Goal: Information Seeking & Learning: Understand process/instructions

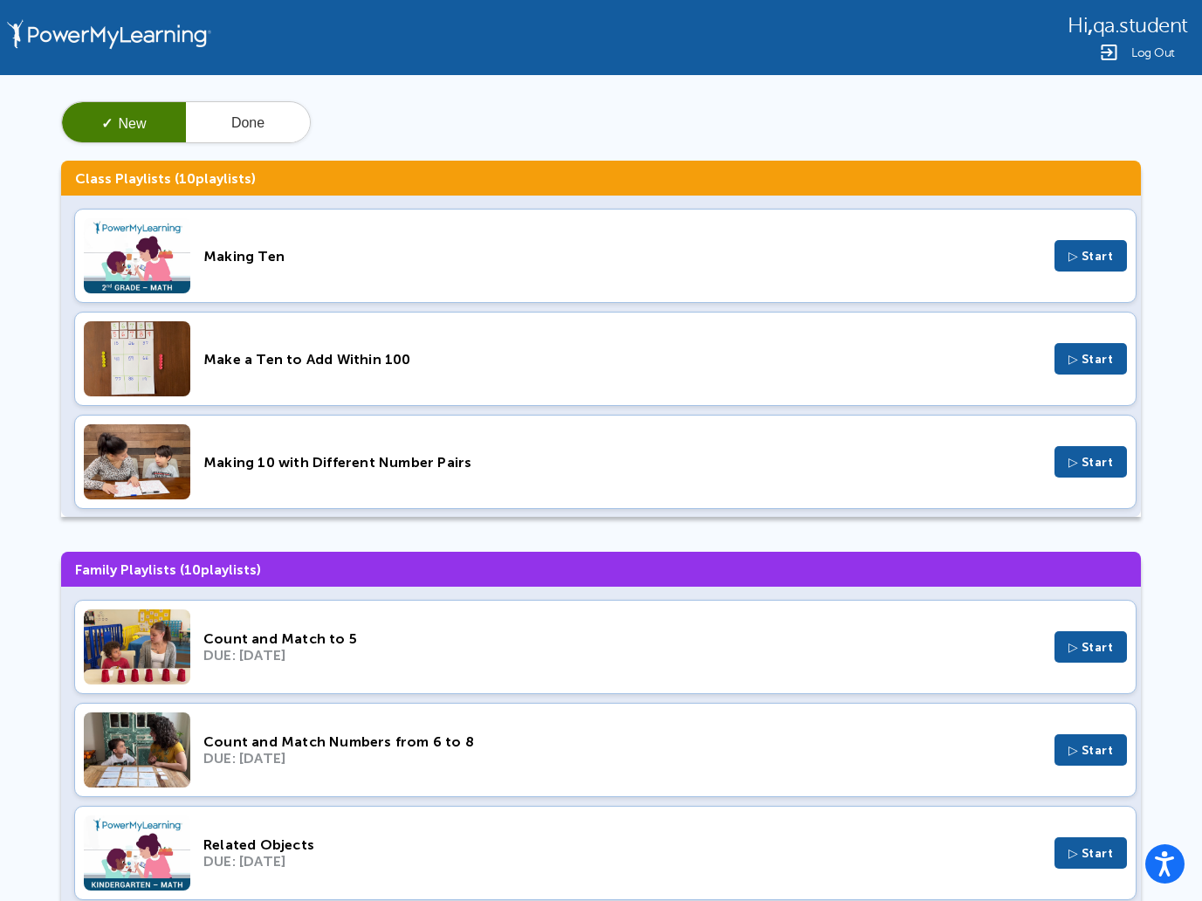
scroll to position [47, 0]
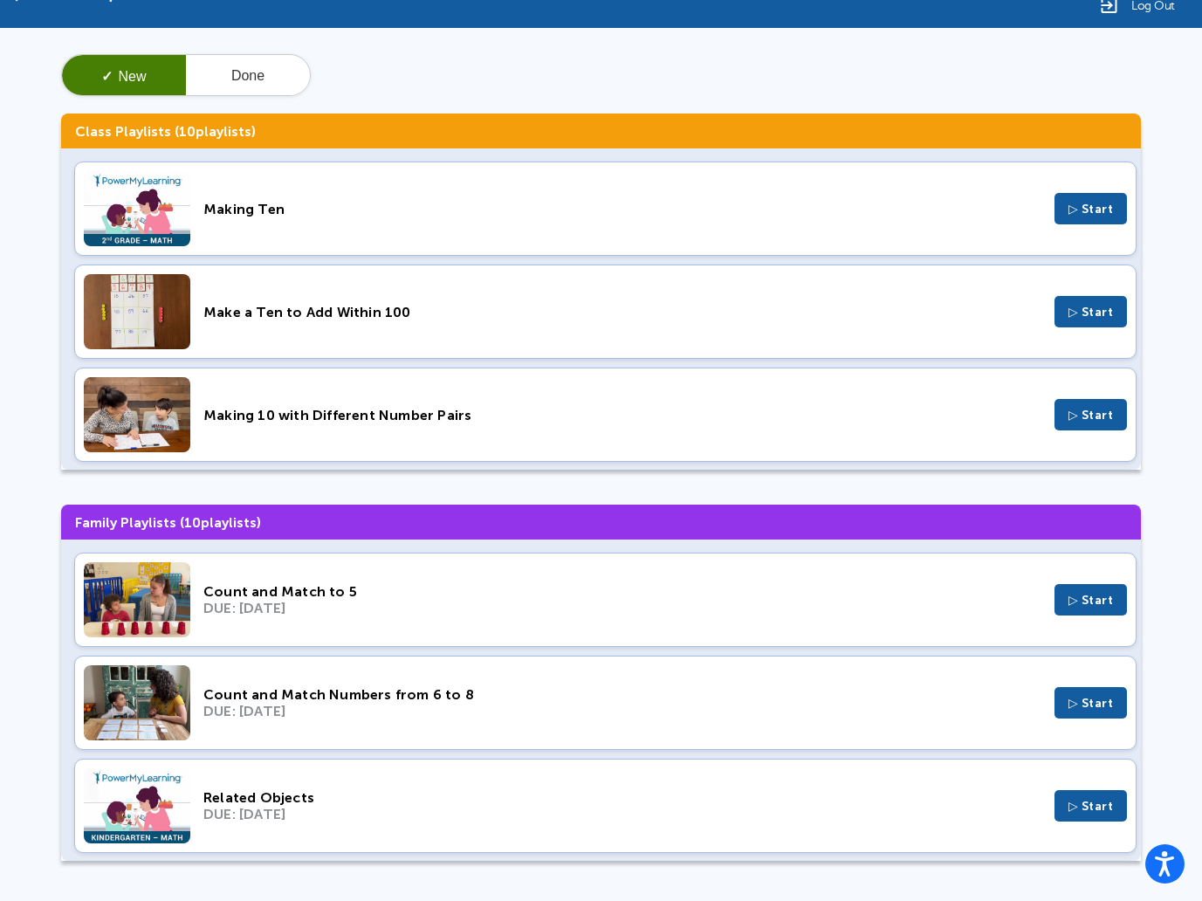
click at [1095, 605] on span "▷ Start" at bounding box center [1090, 600] width 45 height 15
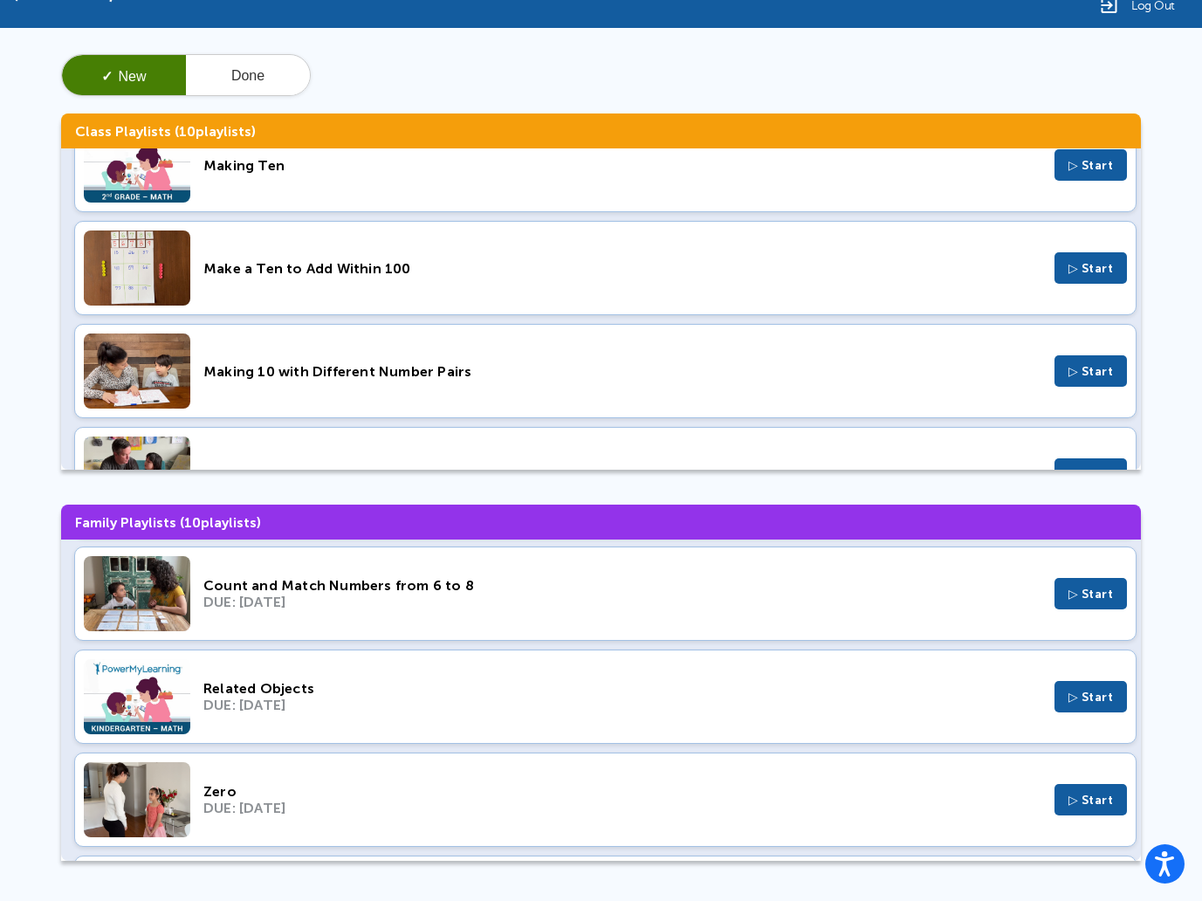
scroll to position [111, 0]
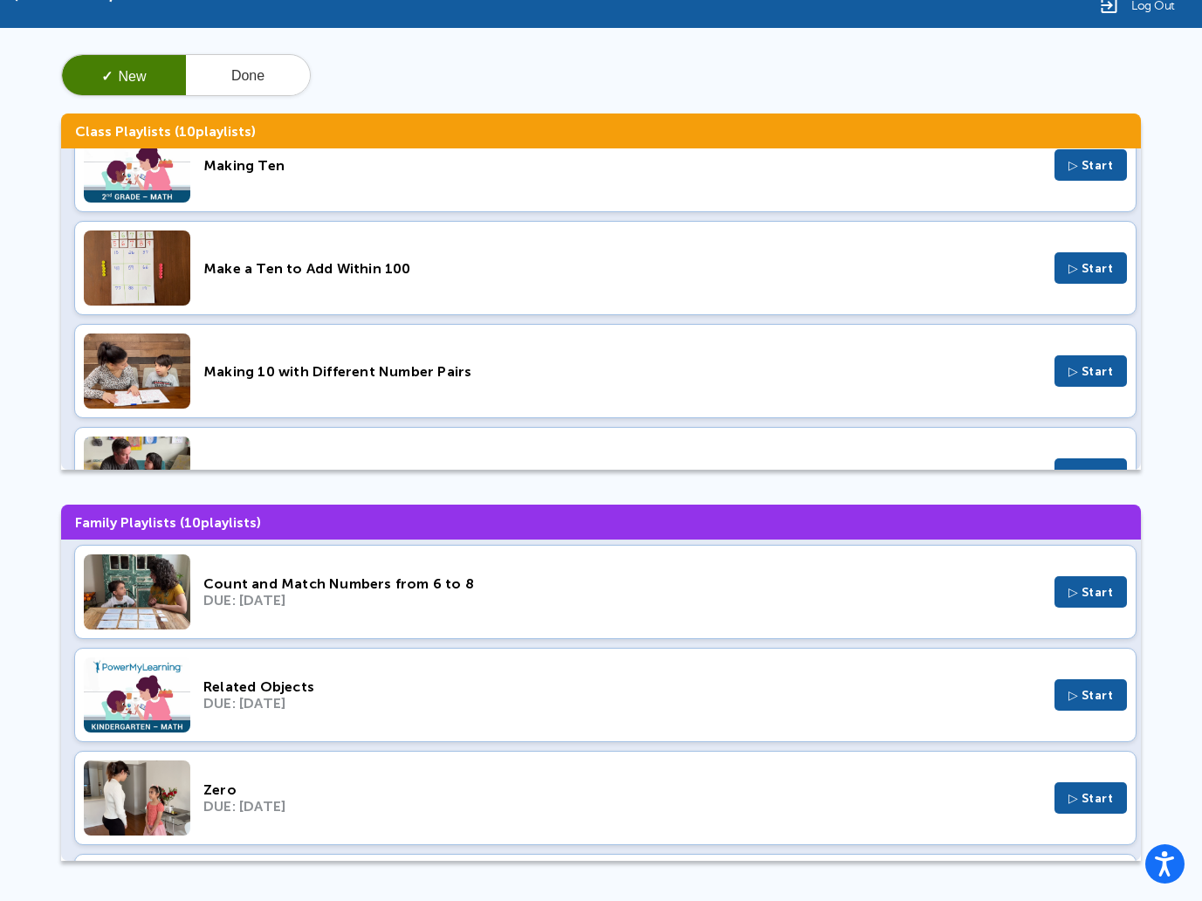
click at [1085, 703] on span "▷ Start" at bounding box center [1090, 695] width 45 height 15
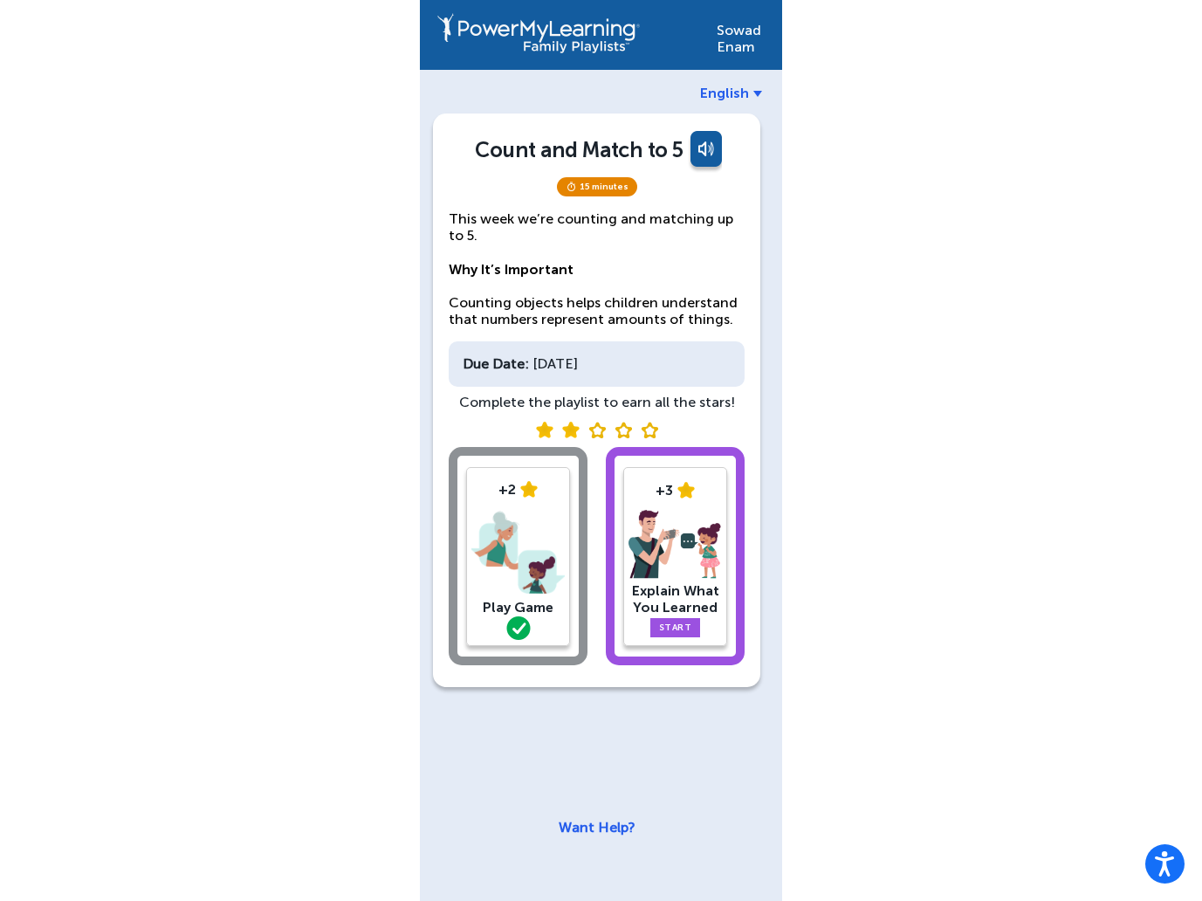
click at [683, 537] on img at bounding box center [674, 545] width 93 height 70
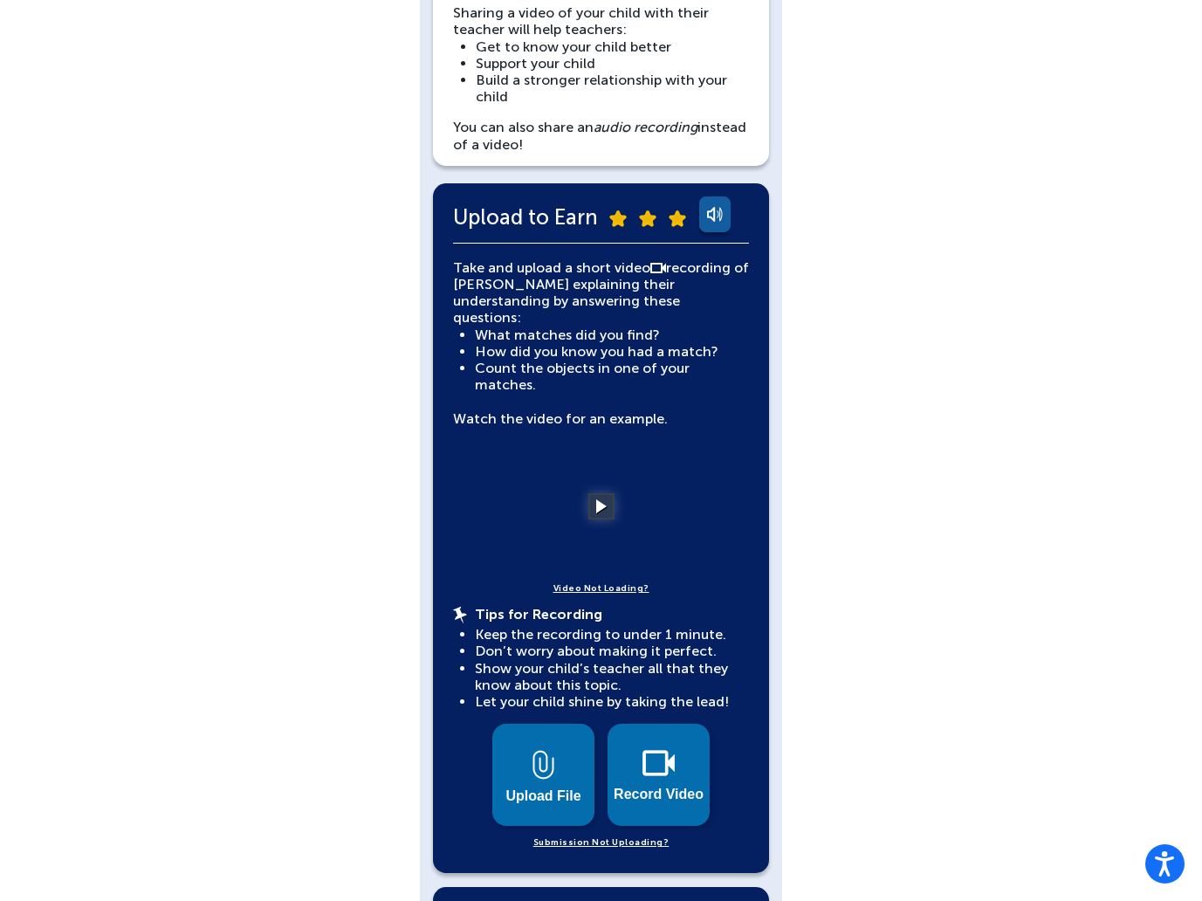
scroll to position [216, 0]
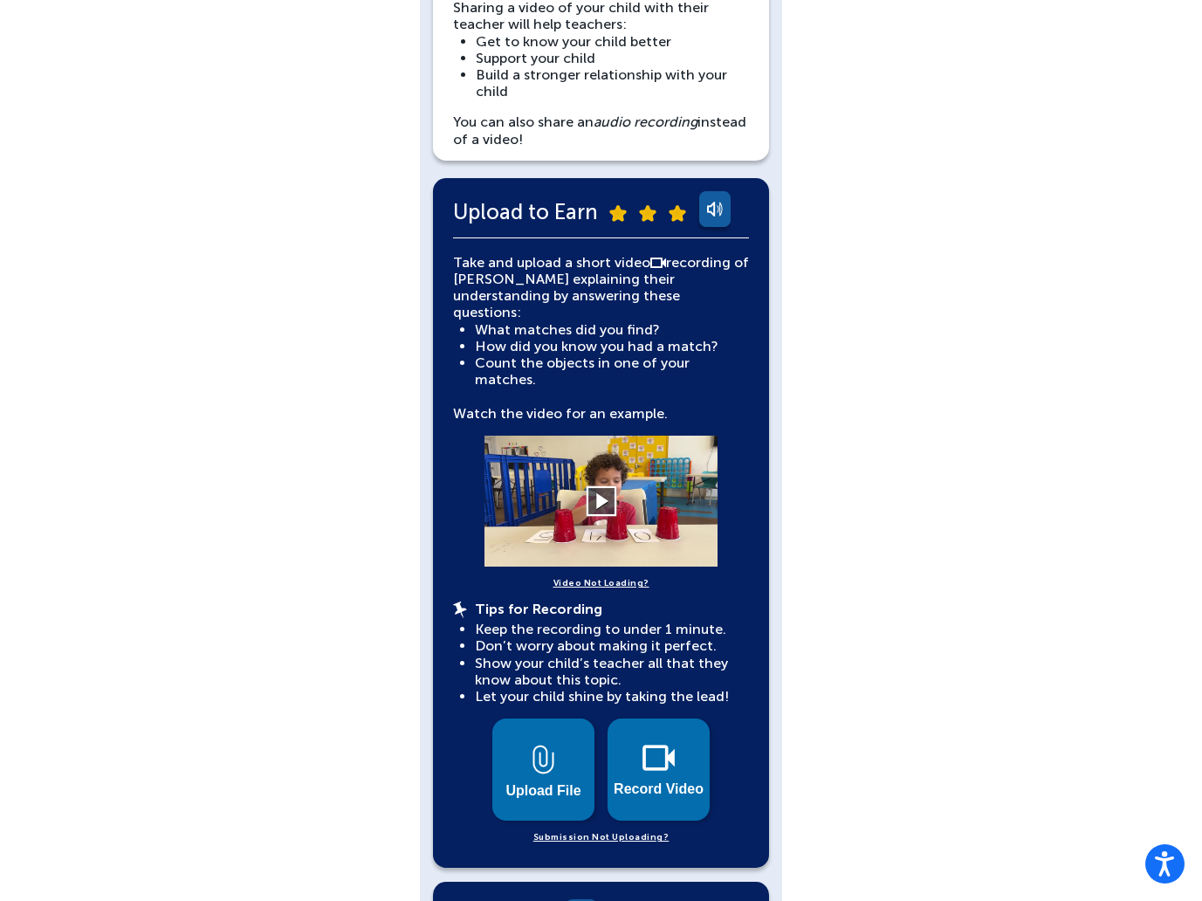
click at [598, 486] on button at bounding box center [601, 501] width 31 height 31
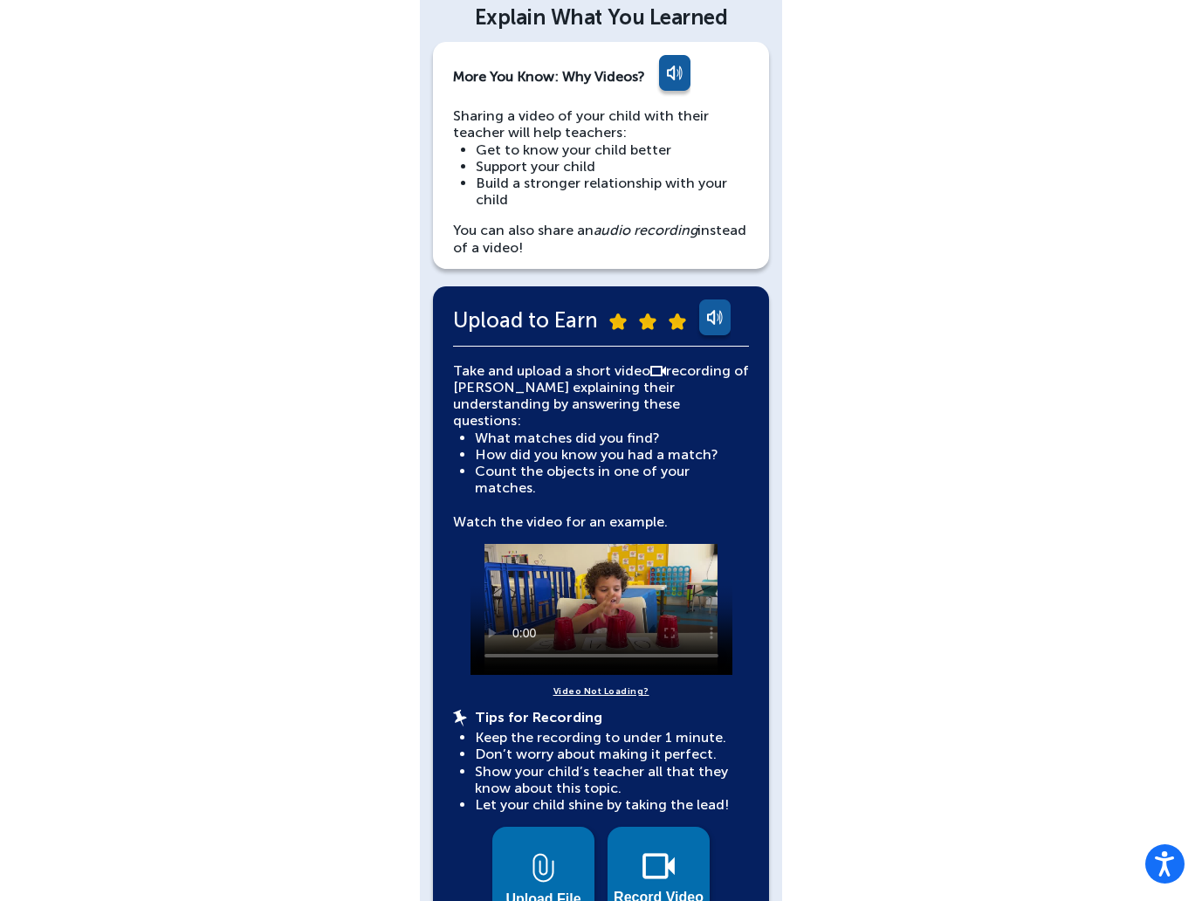
scroll to position [161, 0]
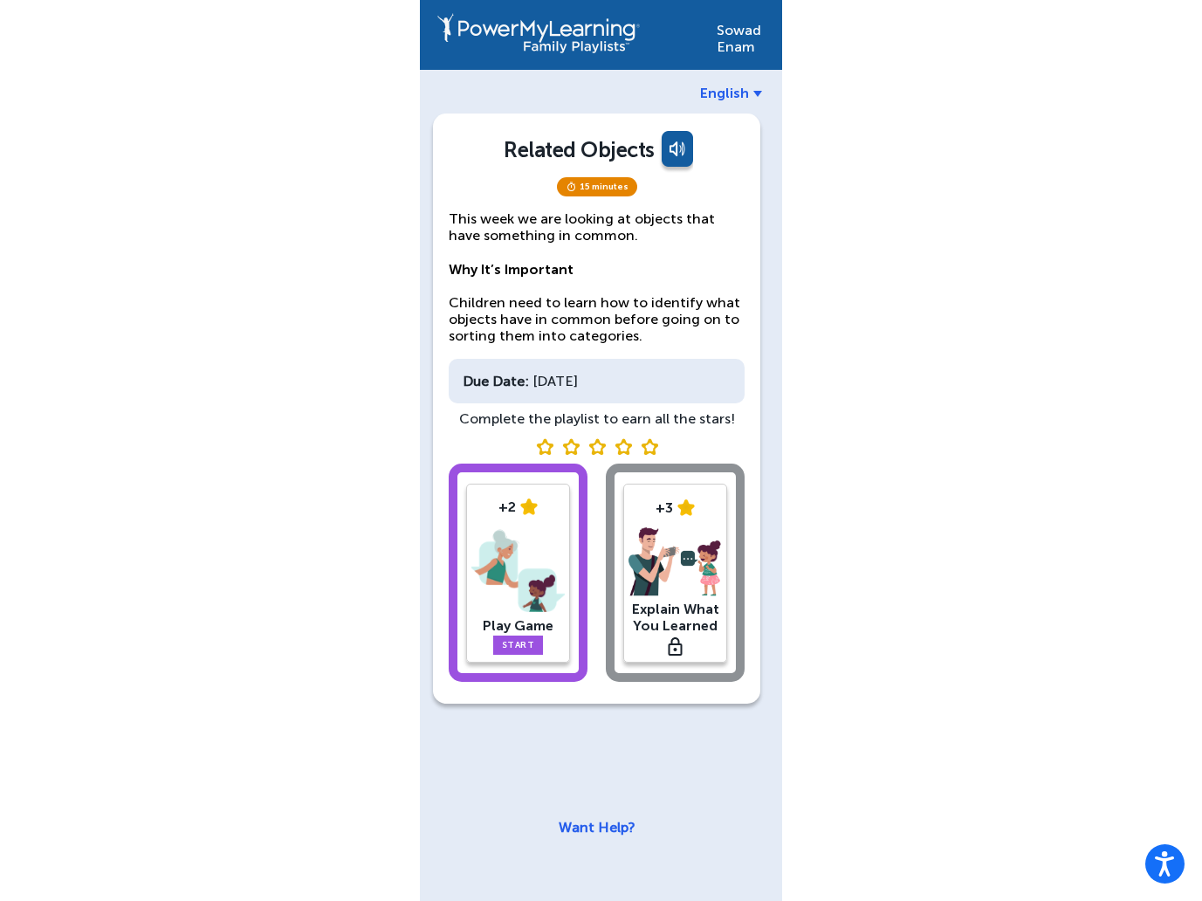
click at [507, 637] on link "Start" at bounding box center [518, 644] width 51 height 19
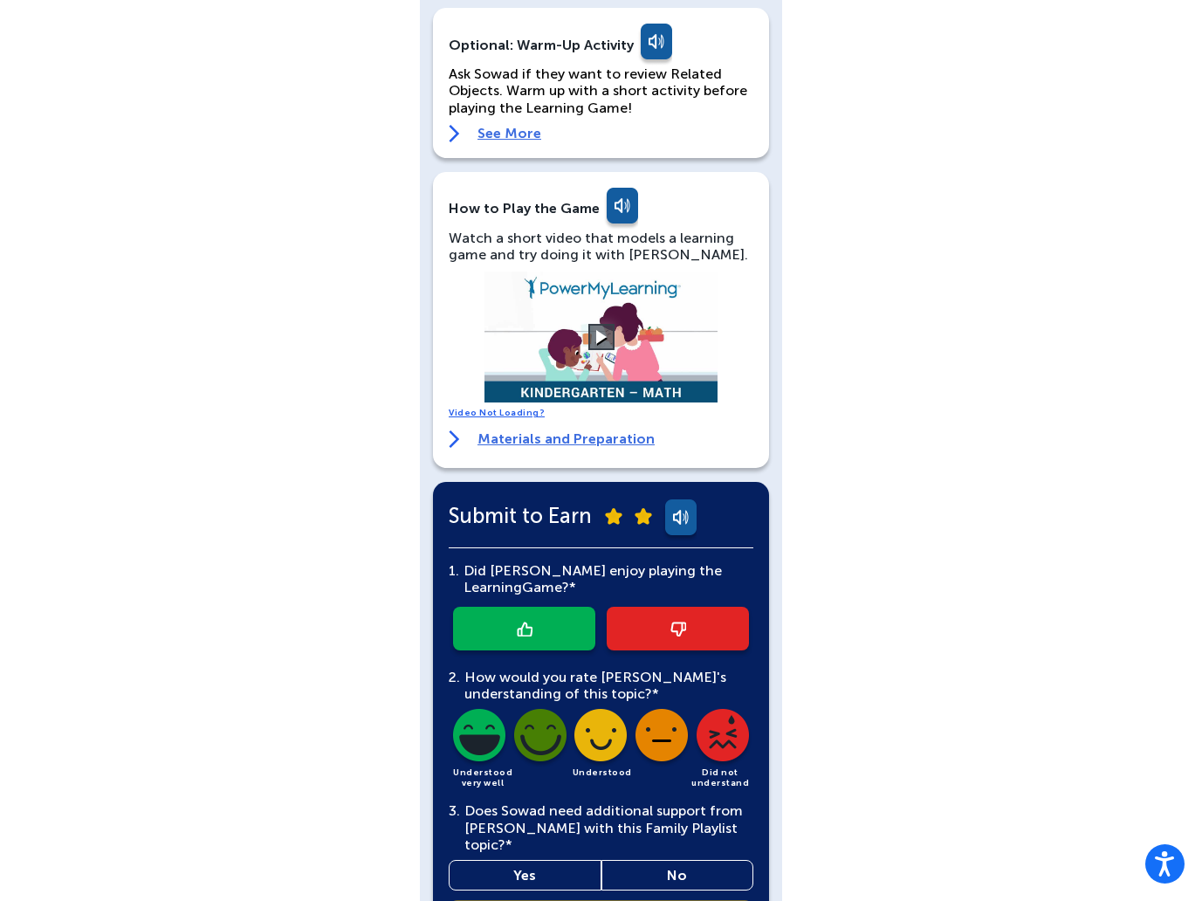
scroll to position [264, 0]
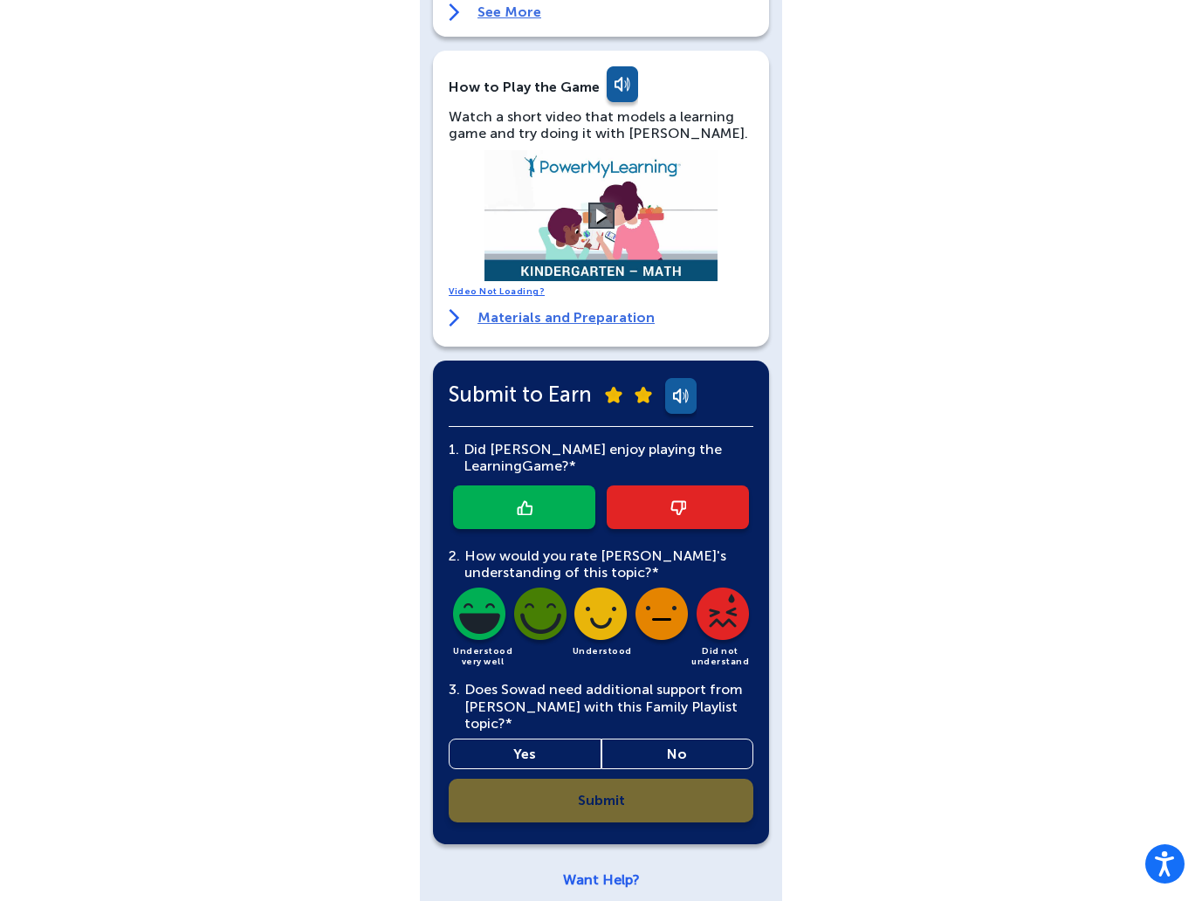
click at [553, 502] on link at bounding box center [524, 507] width 142 height 44
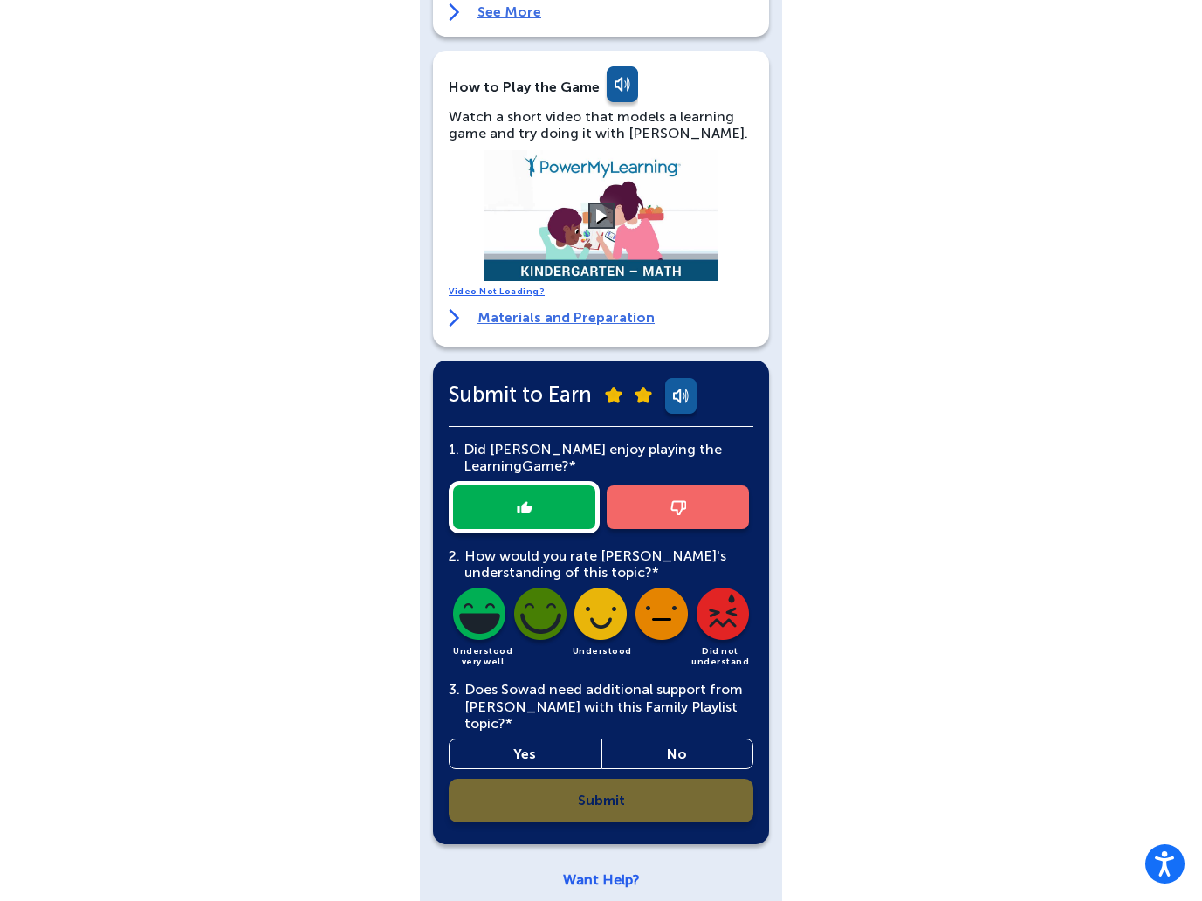
click at [545, 609] on img at bounding box center [540, 616] width 59 height 59
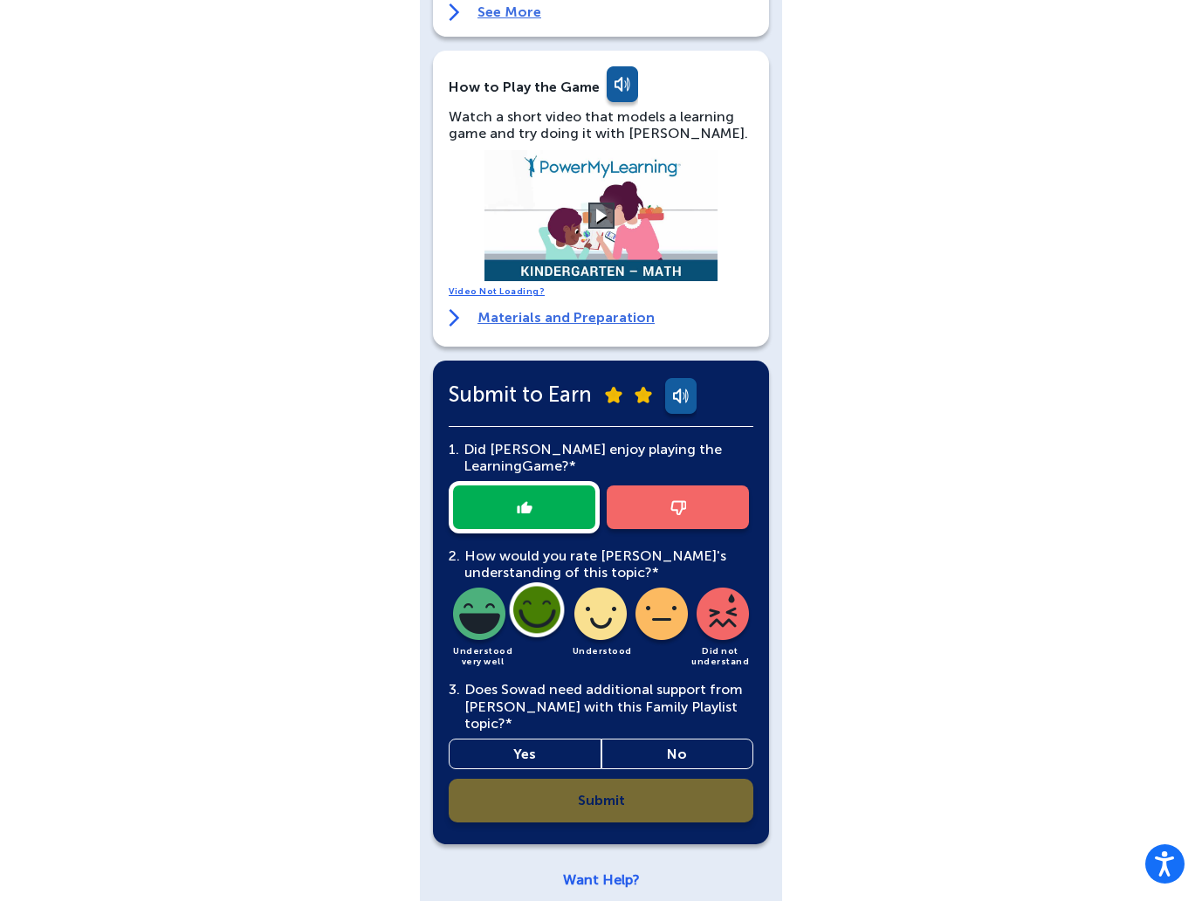
click at [565, 738] on link "Yes" at bounding box center [525, 753] width 153 height 31
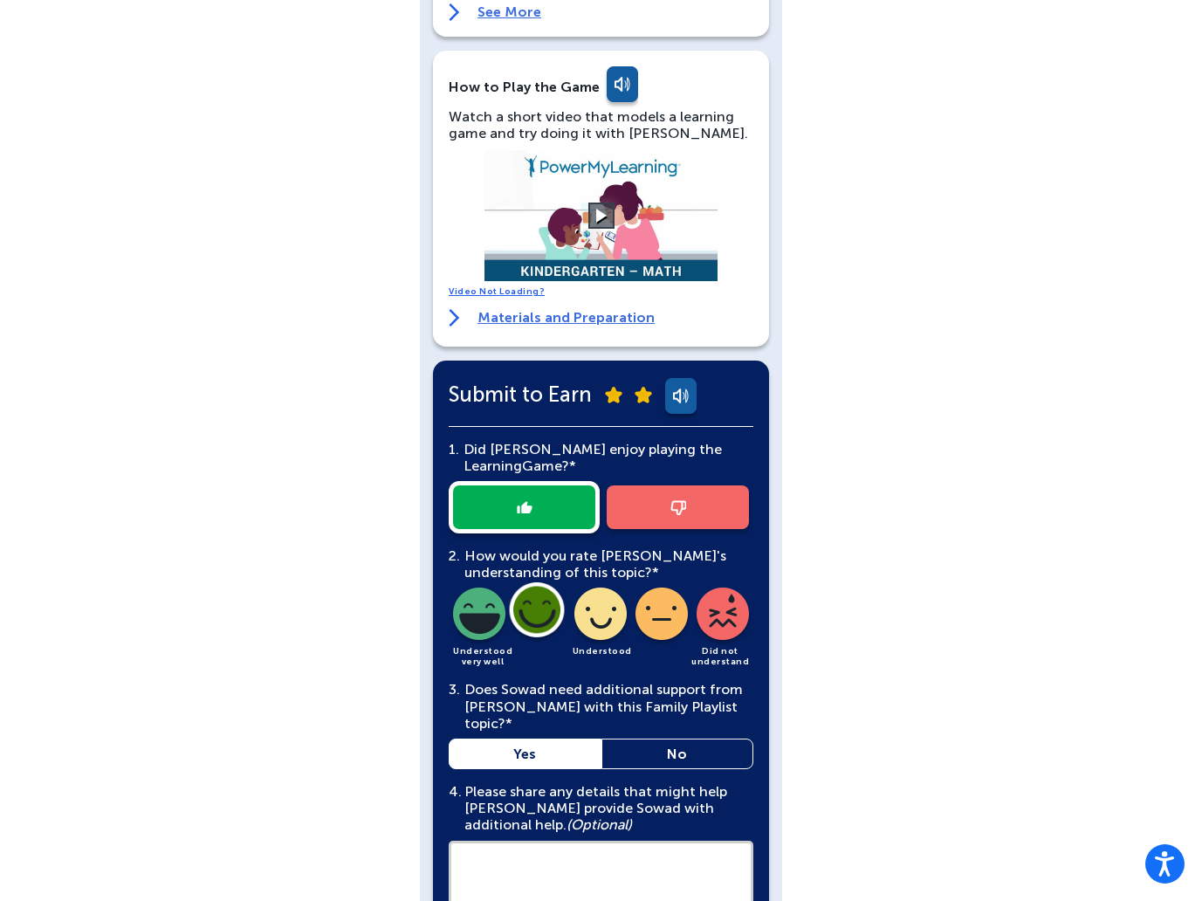
scroll to position [471, 0]
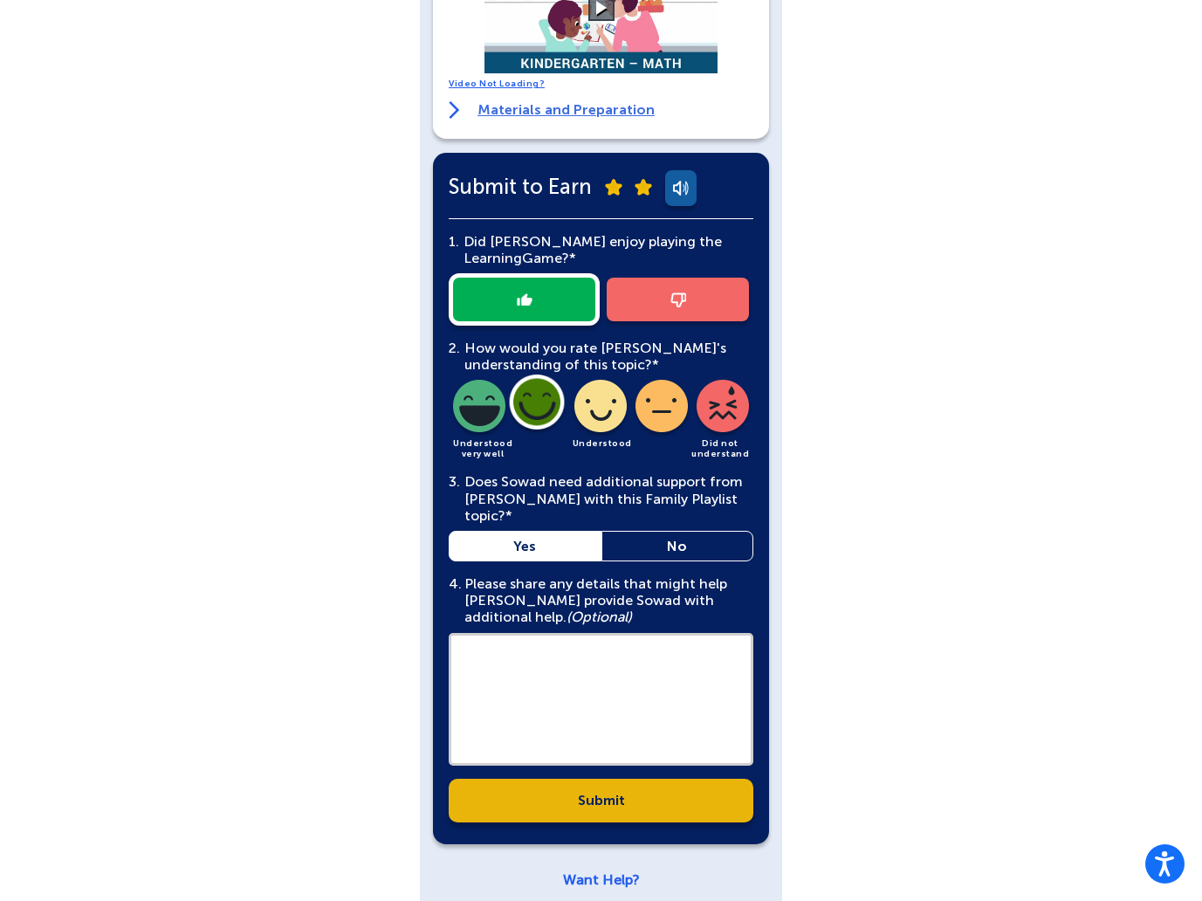
click at [575, 778] on link "Submit" at bounding box center [601, 800] width 305 height 44
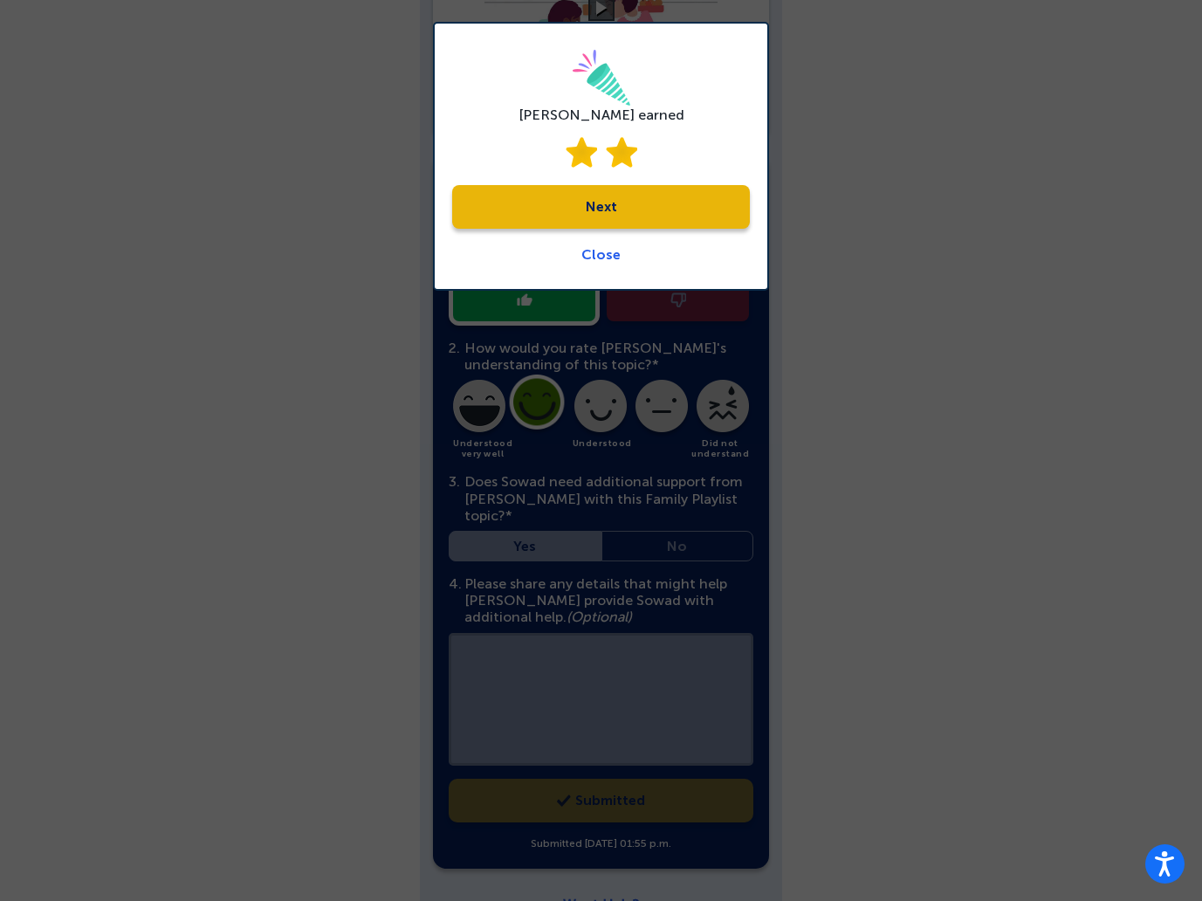
click at [620, 229] on div "Sowad earned Next Close" at bounding box center [601, 156] width 336 height 269
click at [619, 207] on link "Next" at bounding box center [601, 207] width 298 height 44
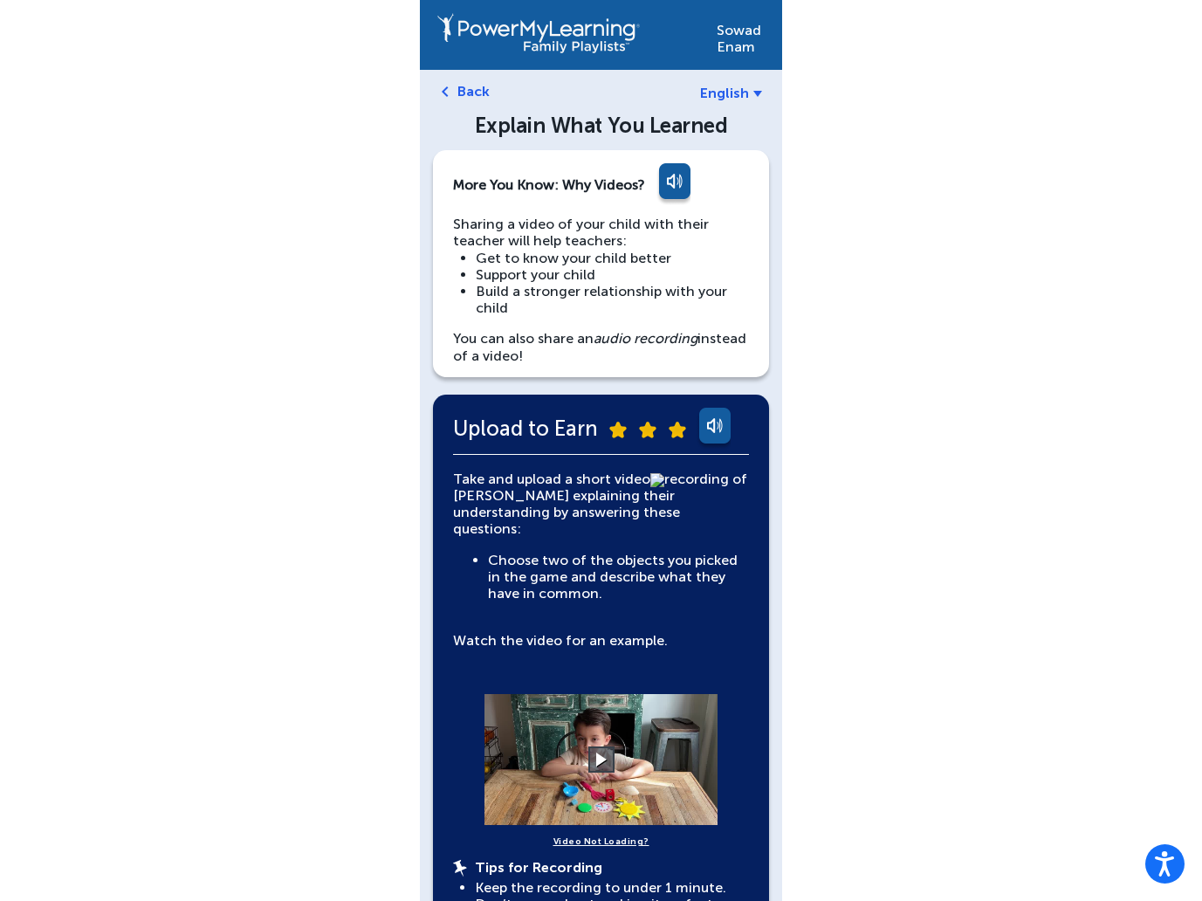
click at [751, 87] on link "English" at bounding box center [731, 93] width 62 height 17
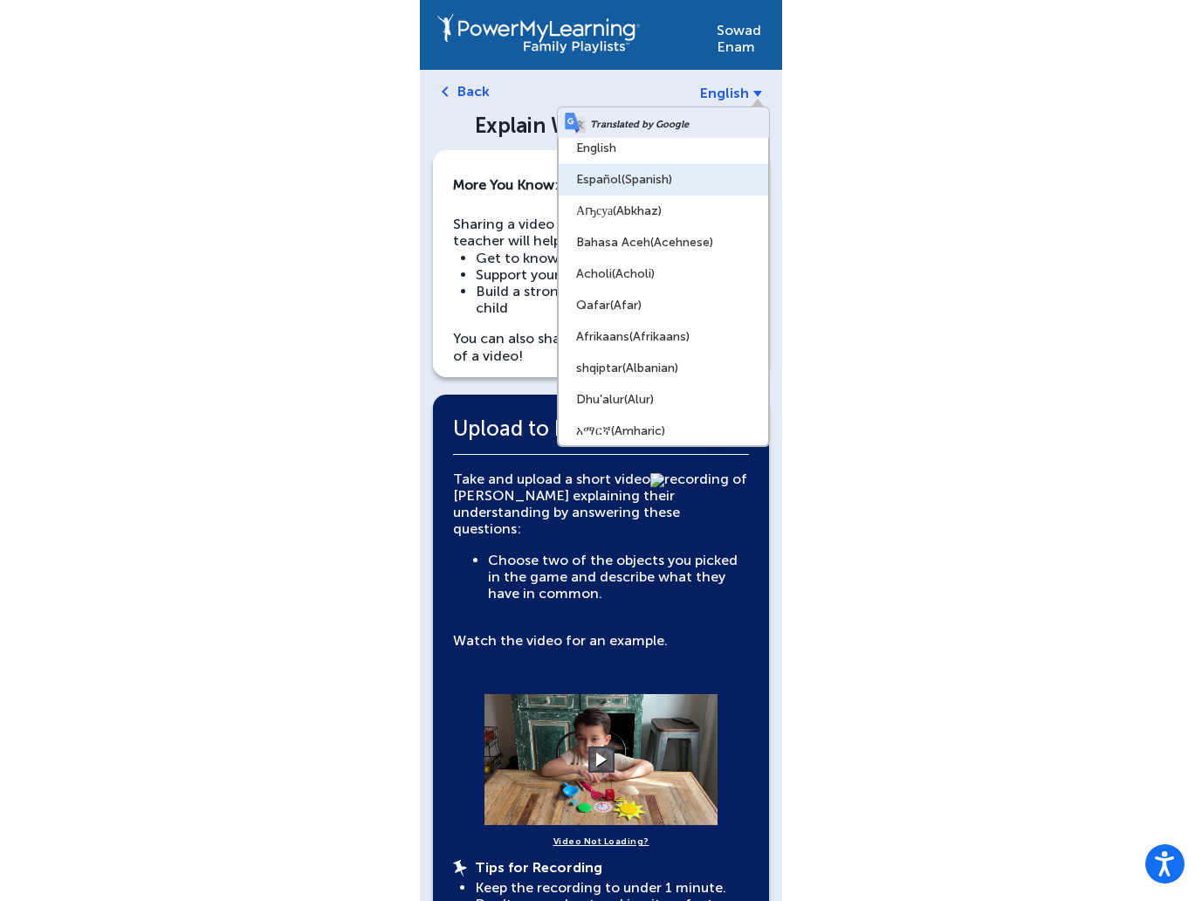
click at [672, 176] on span "(Spanish)" at bounding box center [646, 179] width 51 height 15
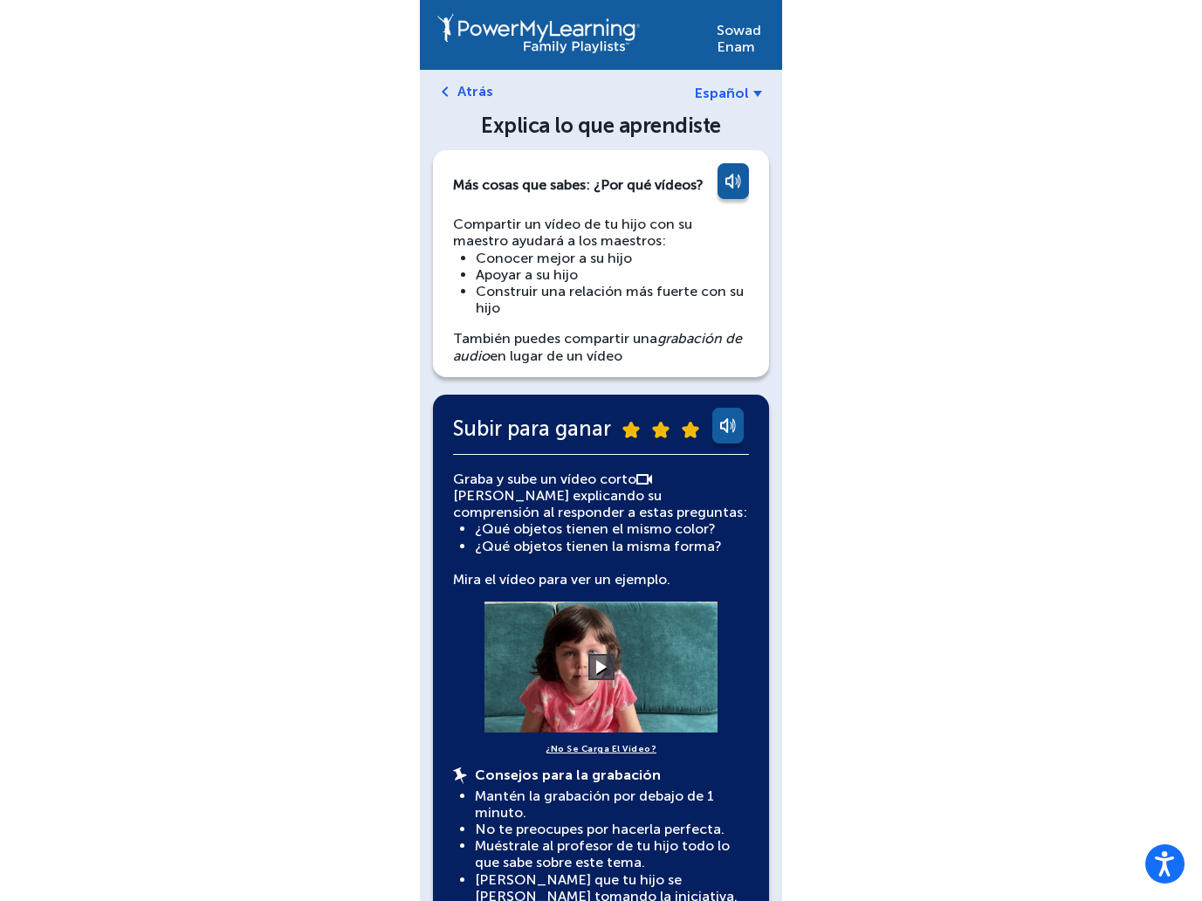
click at [735, 87] on span "Español" at bounding box center [722, 93] width 54 height 17
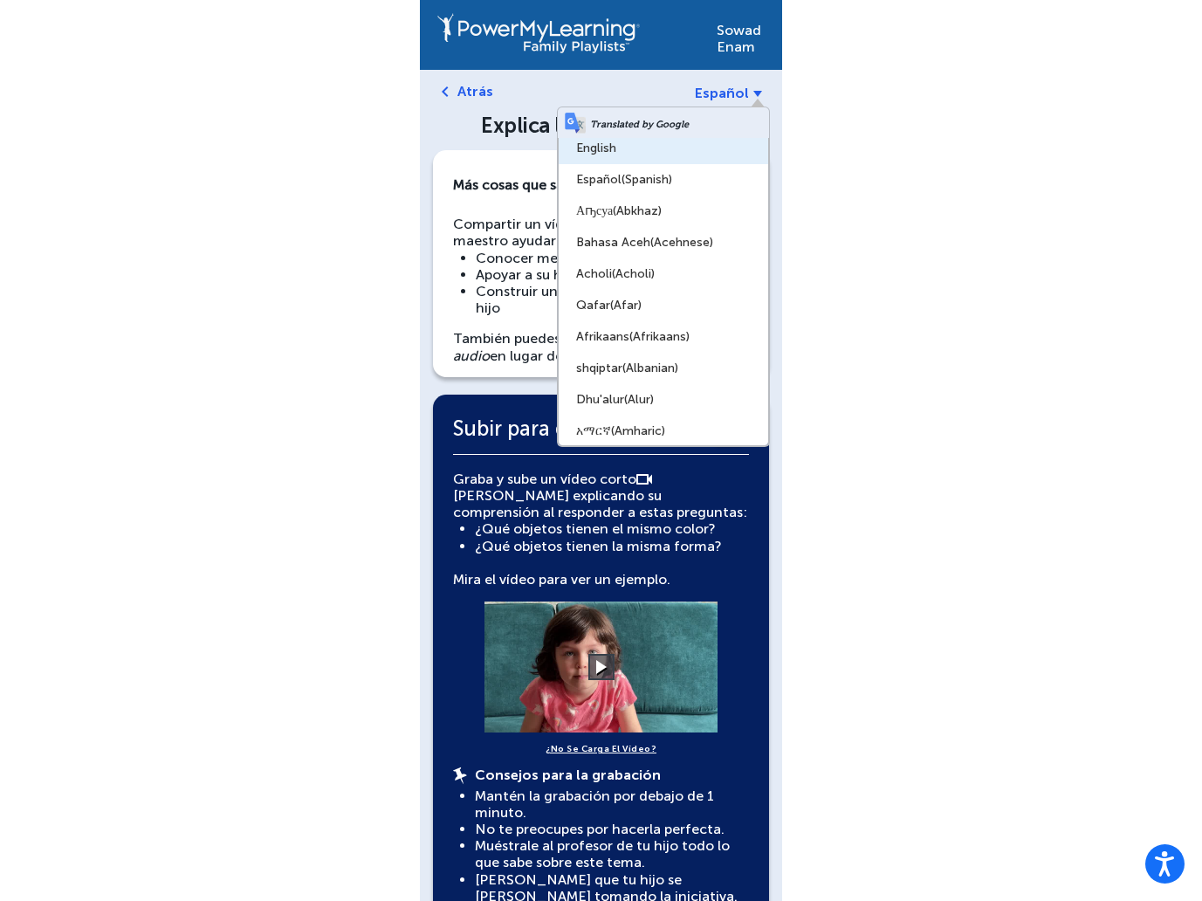
click at [689, 153] on link "English" at bounding box center [663, 148] width 209 height 31
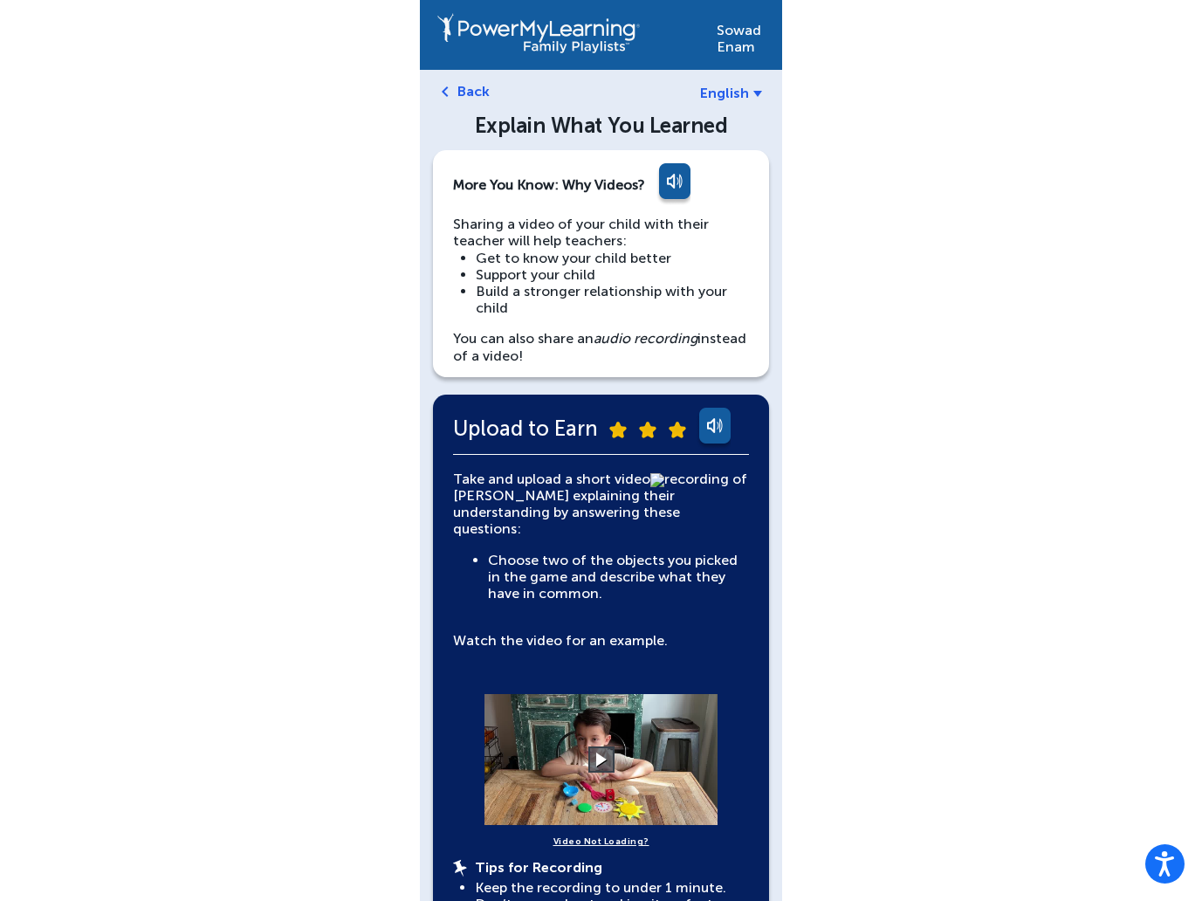
click at [687, 181] on link at bounding box center [672, 184] width 35 height 42
click at [674, 176] on link at bounding box center [672, 184] width 35 height 42
click at [674, 182] on link at bounding box center [672, 184] width 35 height 42
click at [460, 88] on link "Back" at bounding box center [473, 91] width 32 height 17
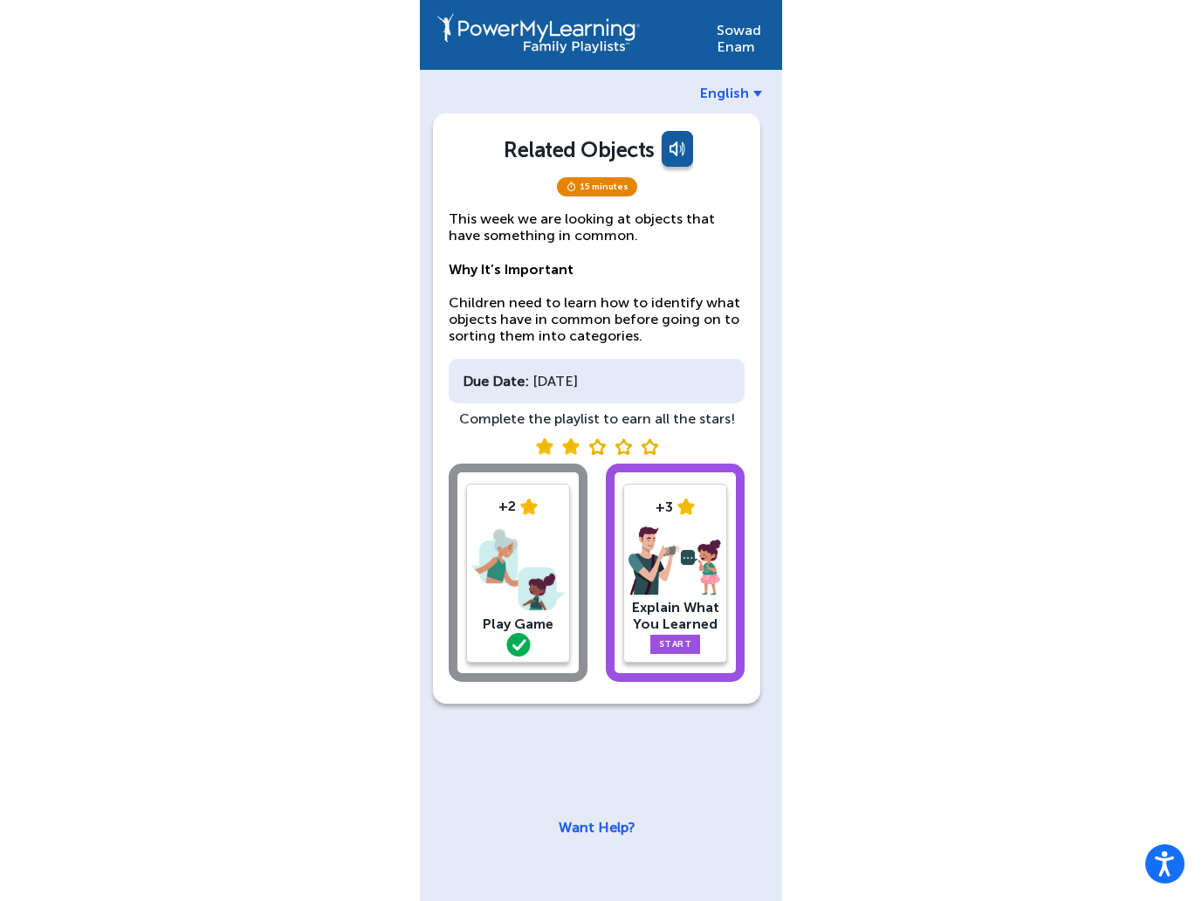
click at [675, 535] on img at bounding box center [674, 561] width 93 height 70
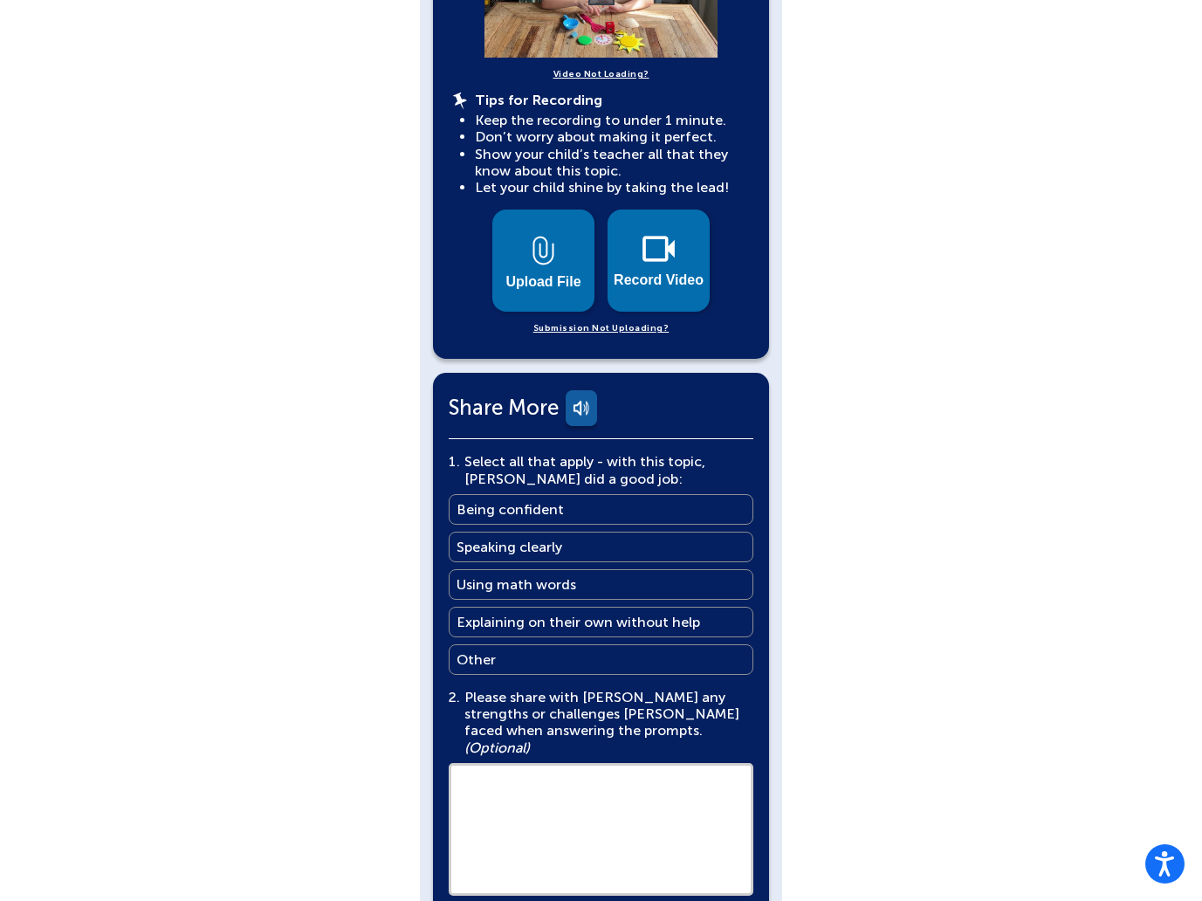
scroll to position [771, 0]
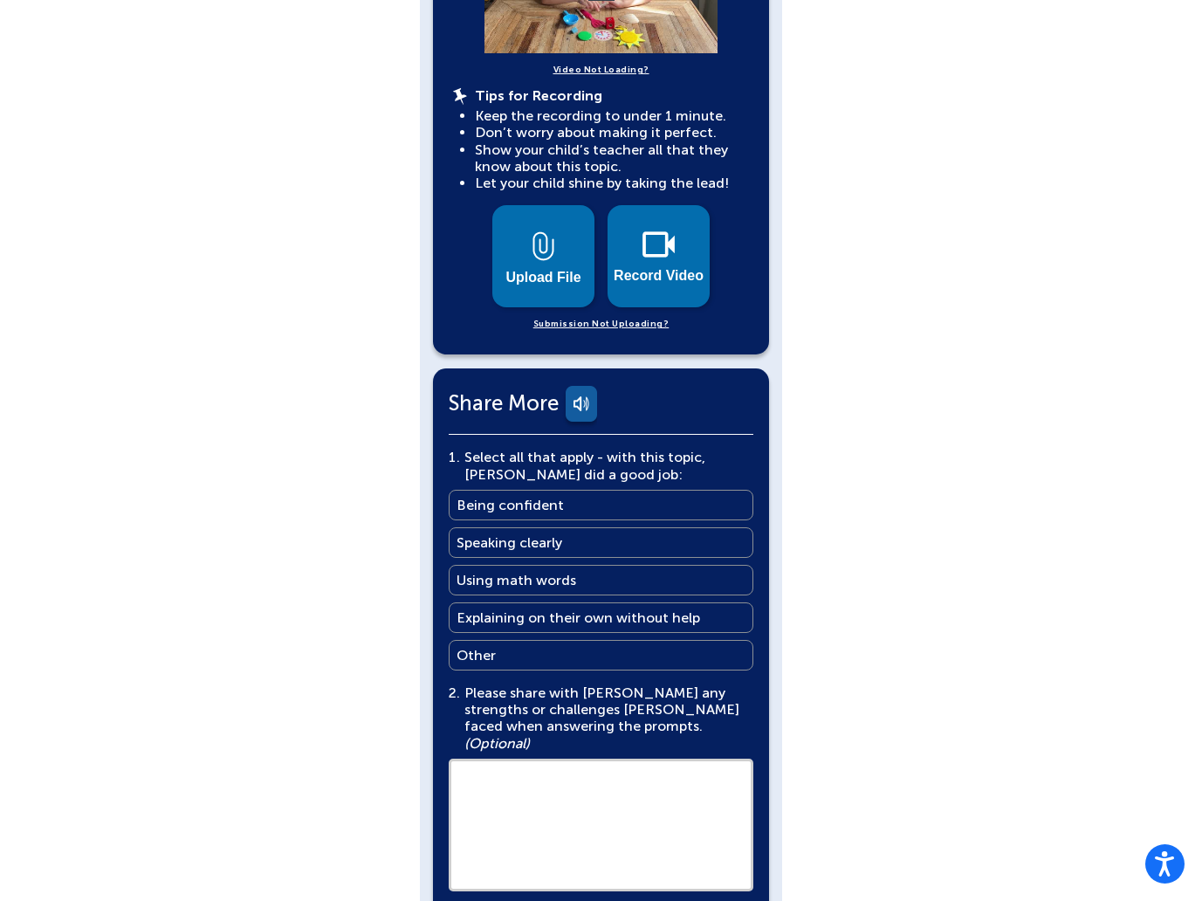
click at [609, 316] on link "Submission Not Uploading?" at bounding box center [601, 324] width 136 height 17
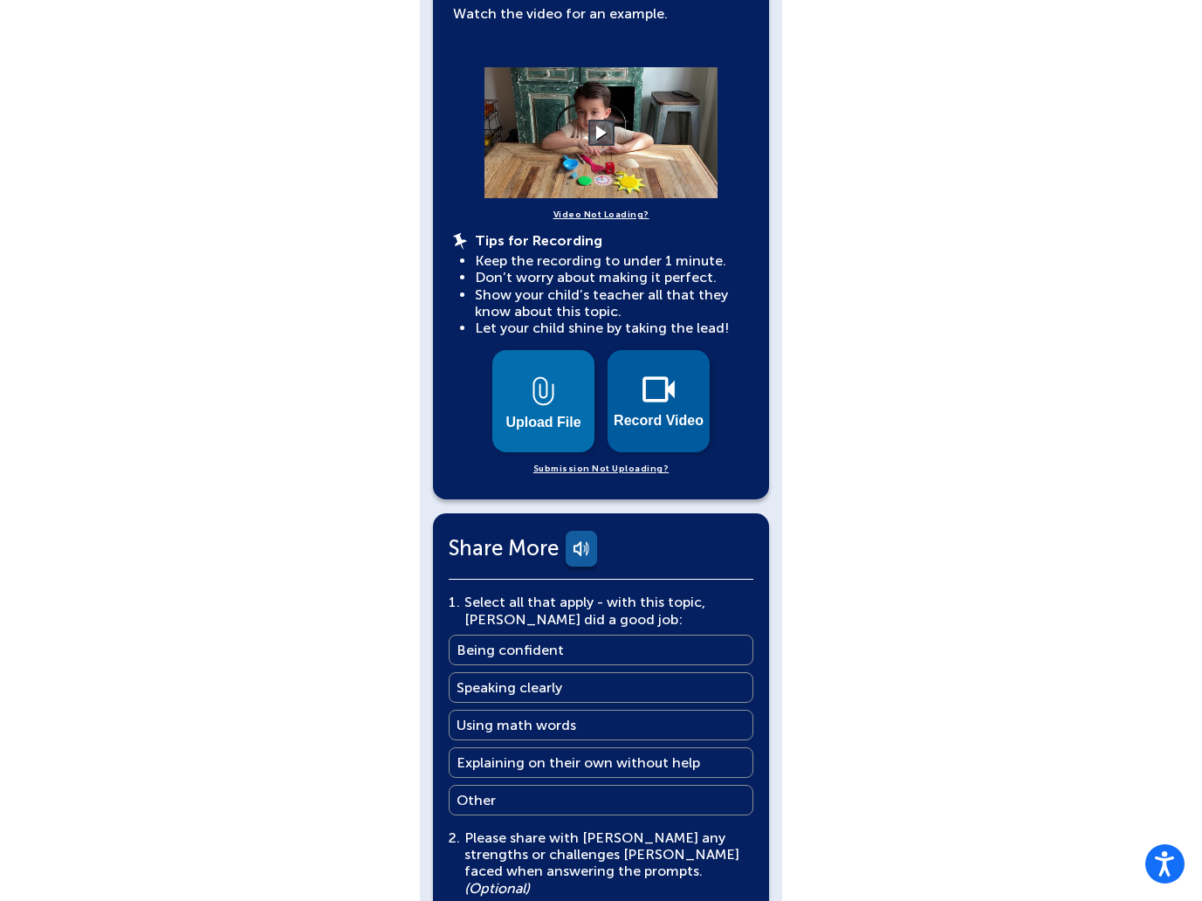
scroll to position [620, 0]
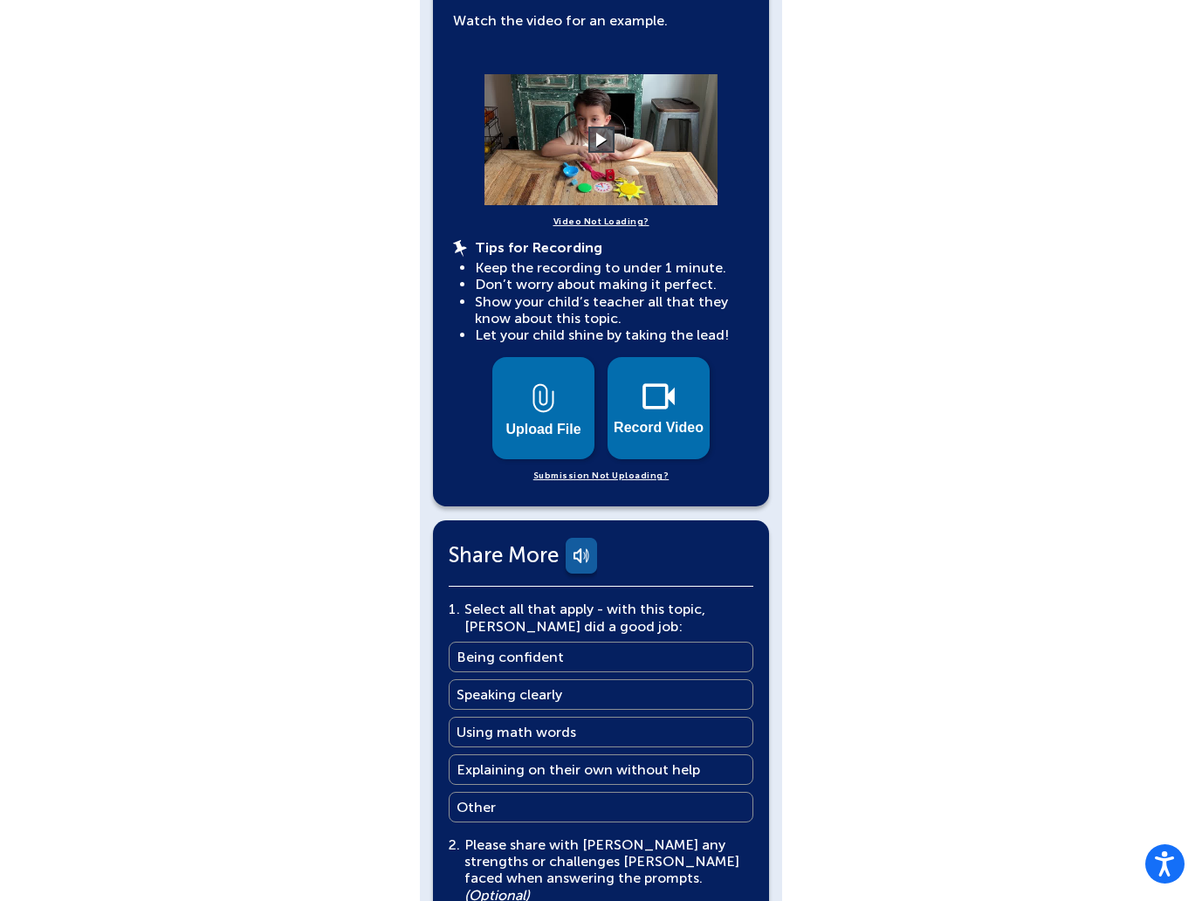
click at [615, 214] on link "Video Not Loading?" at bounding box center [601, 222] width 96 height 17
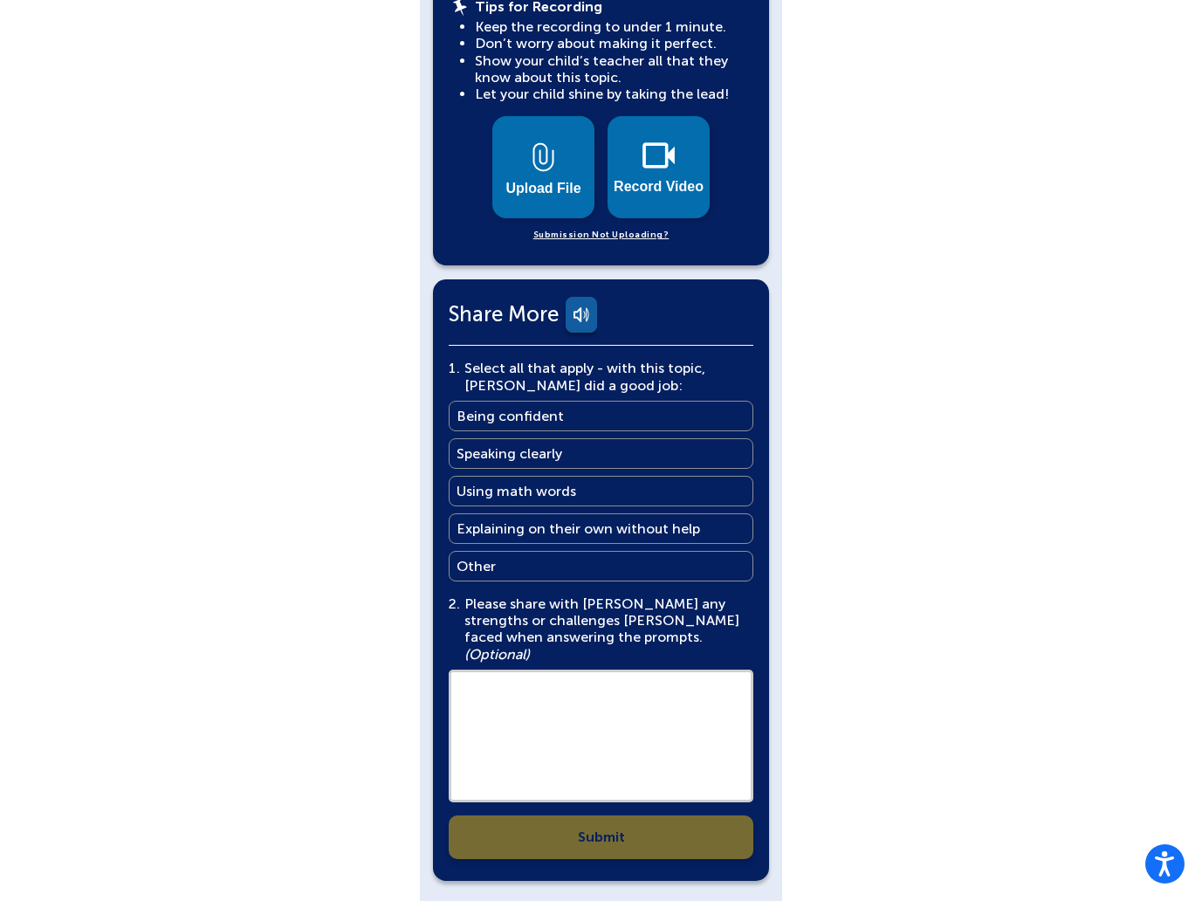
scroll to position [881, 0]
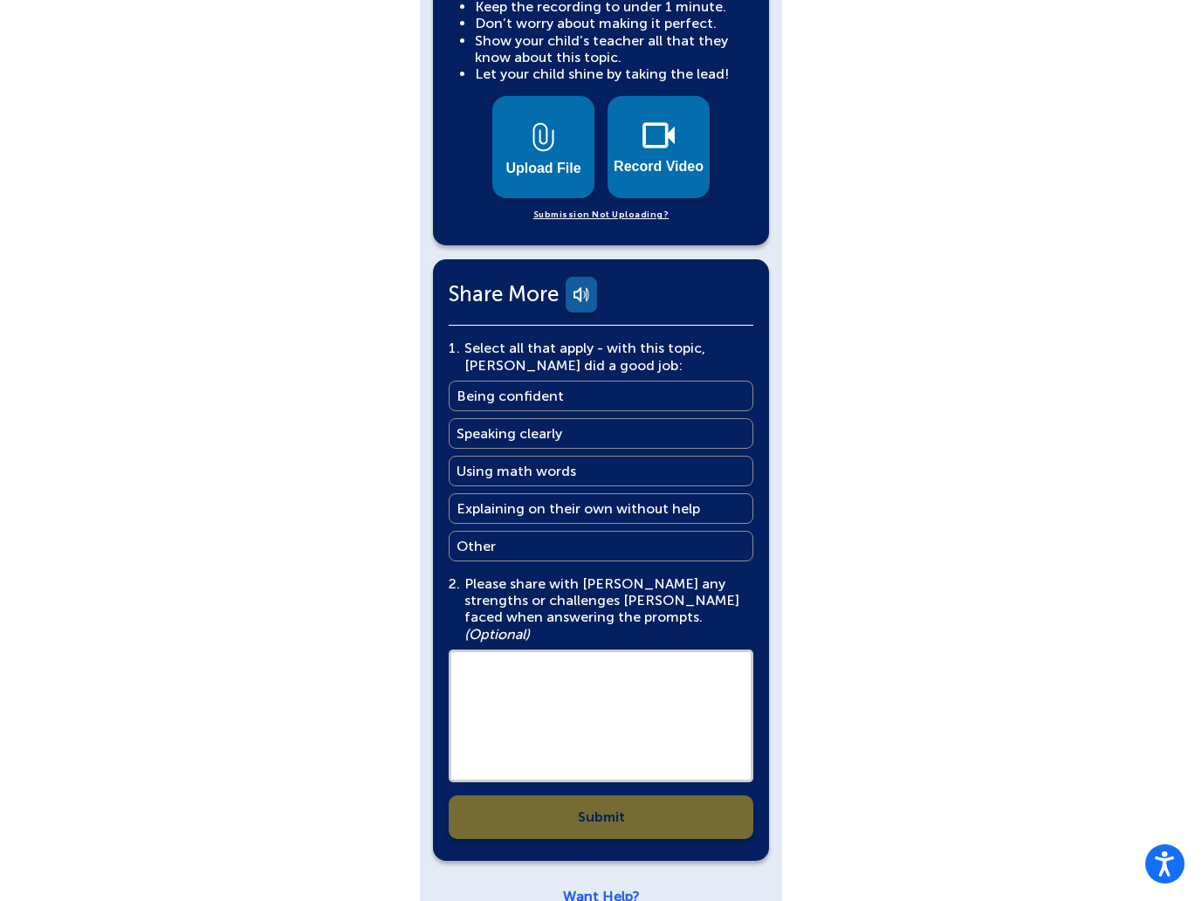
click at [600, 888] on link "Want Help?" at bounding box center [601, 896] width 77 height 17
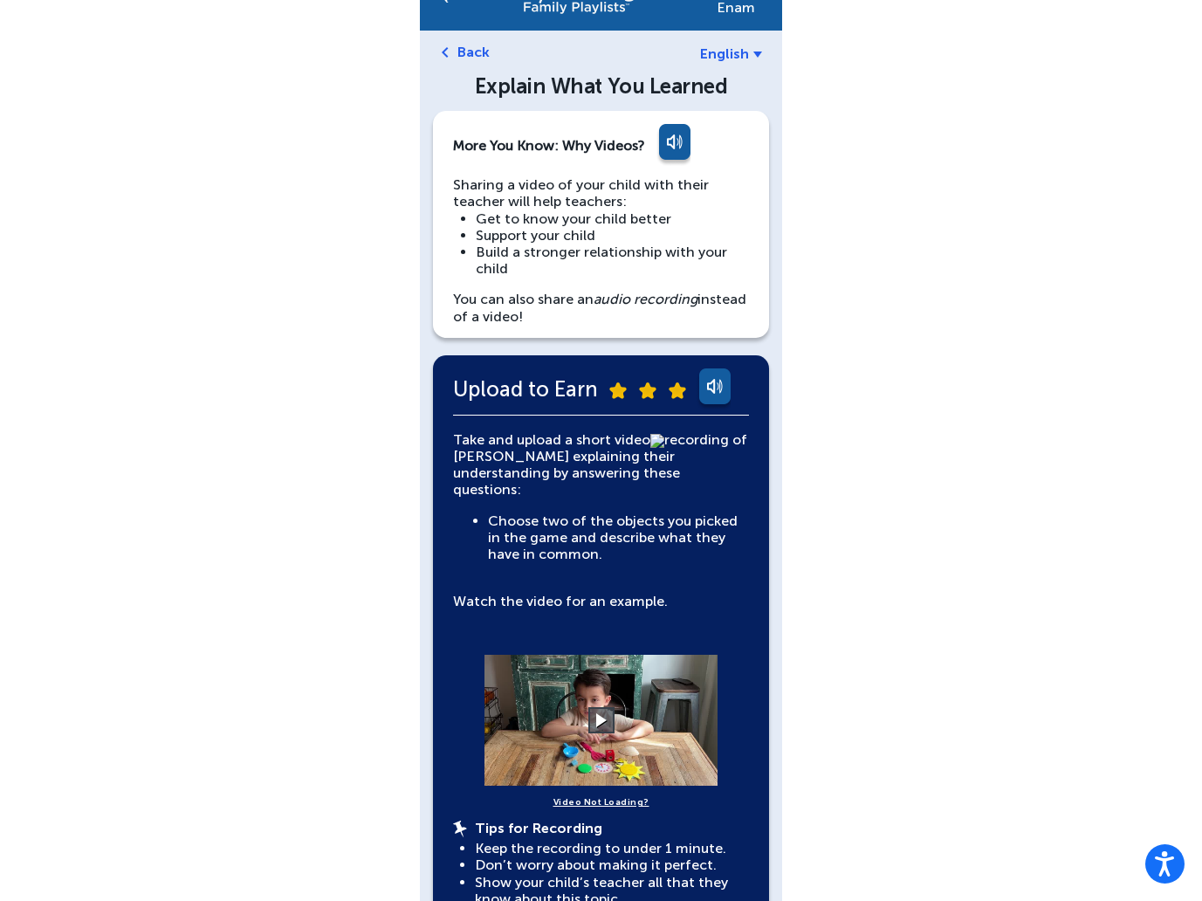
scroll to position [45, 0]
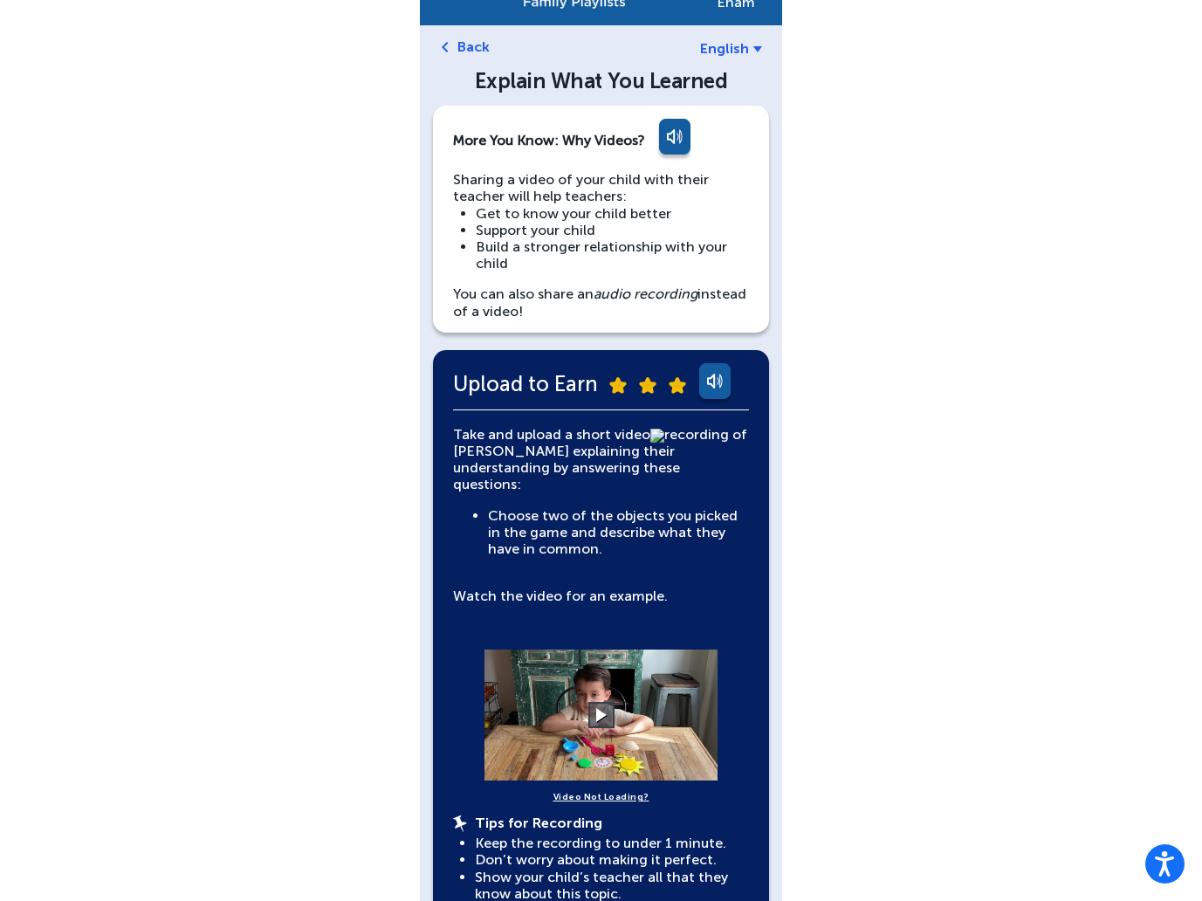
drag, startPoint x: 453, startPoint y: 379, endPoint x: 595, endPoint y: 375, distance: 142.3
click at [595, 375] on div "Upload to Earn" at bounding box center [601, 386] width 296 height 47
copy div "Upload to Earn"
